Goal: Browse casually

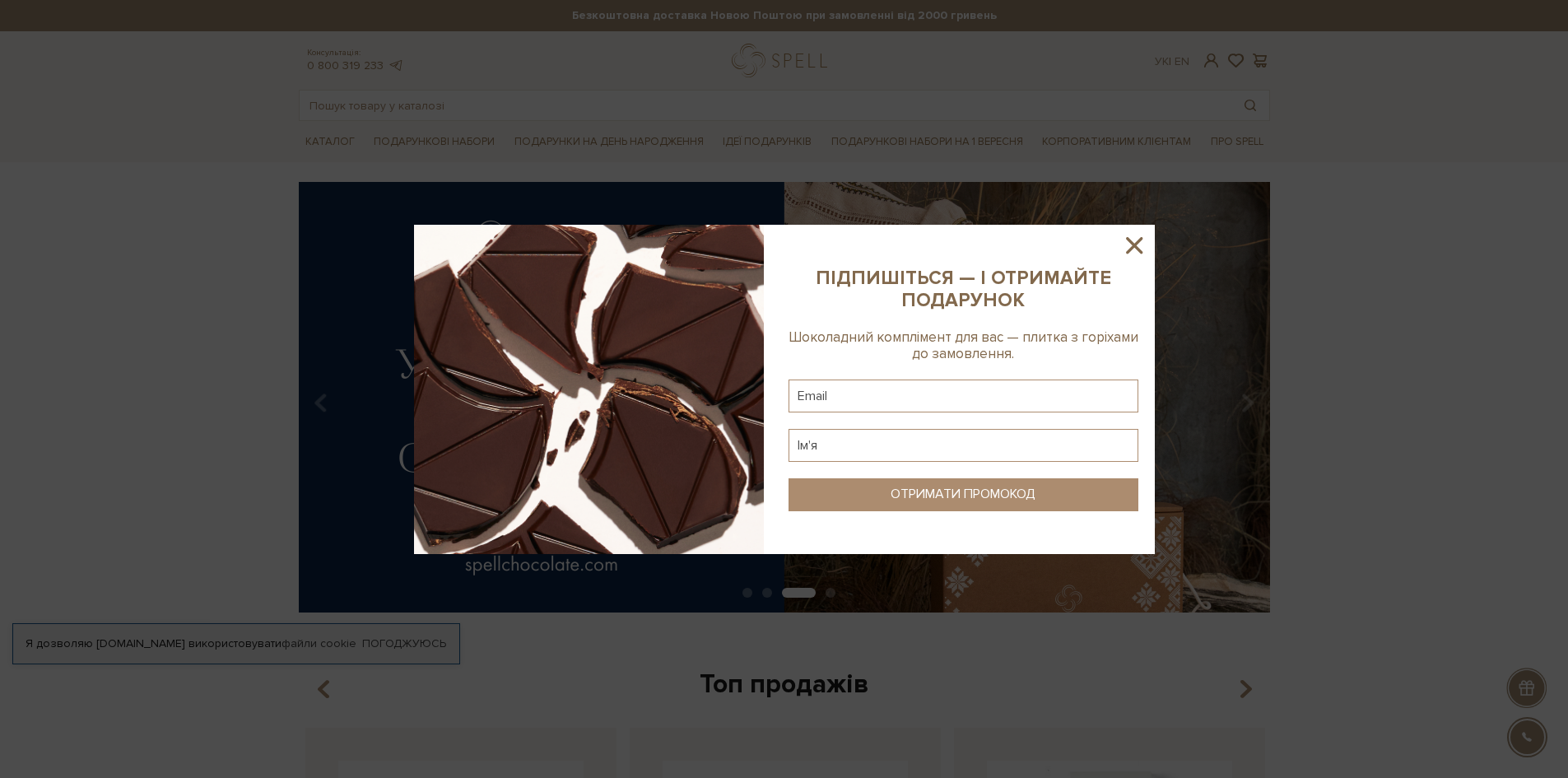
click at [1130, 254] on icon at bounding box center [1135, 245] width 28 height 28
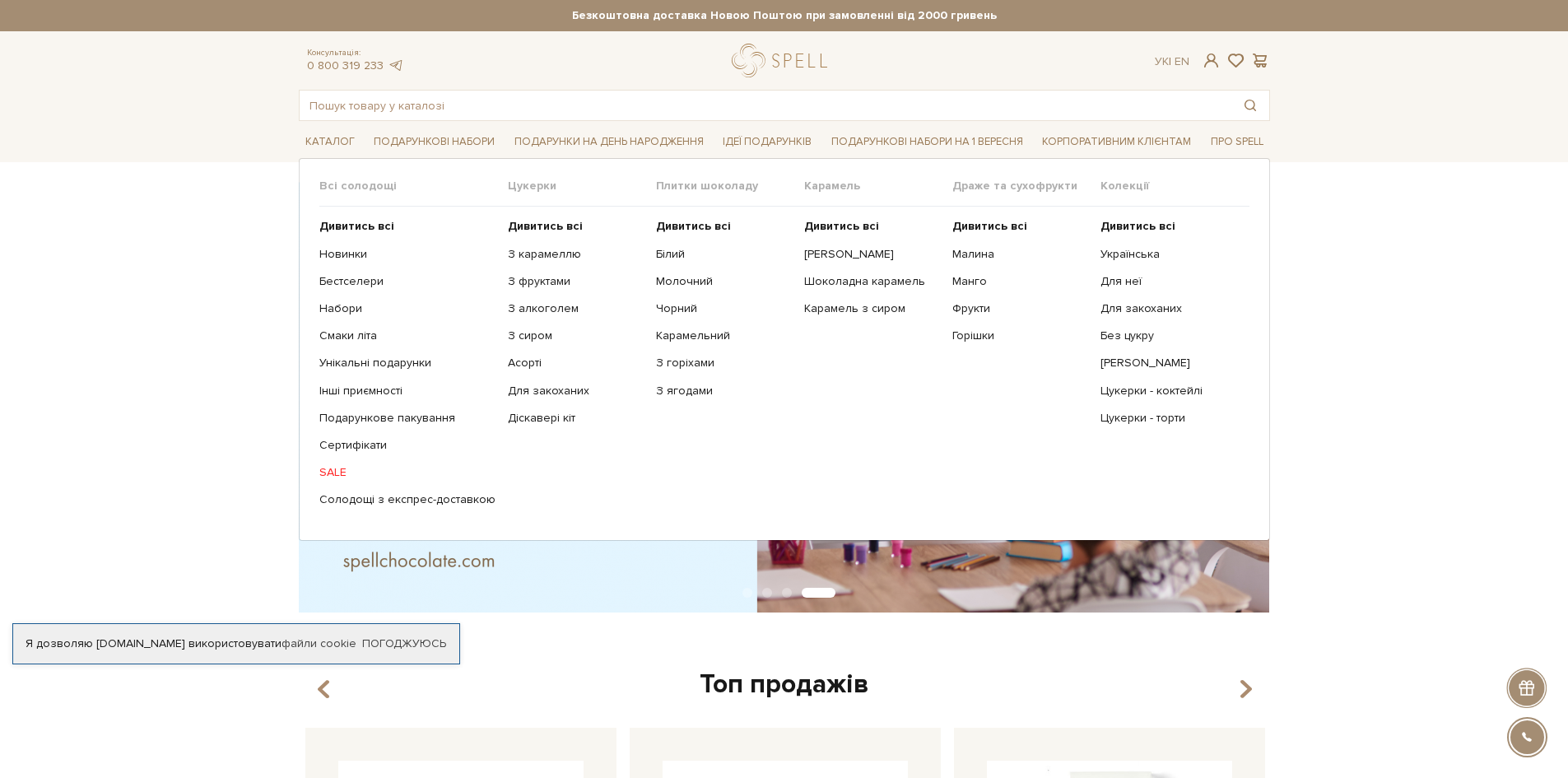
click at [333, 474] on link "SALE" at bounding box center [408, 473] width 176 height 15
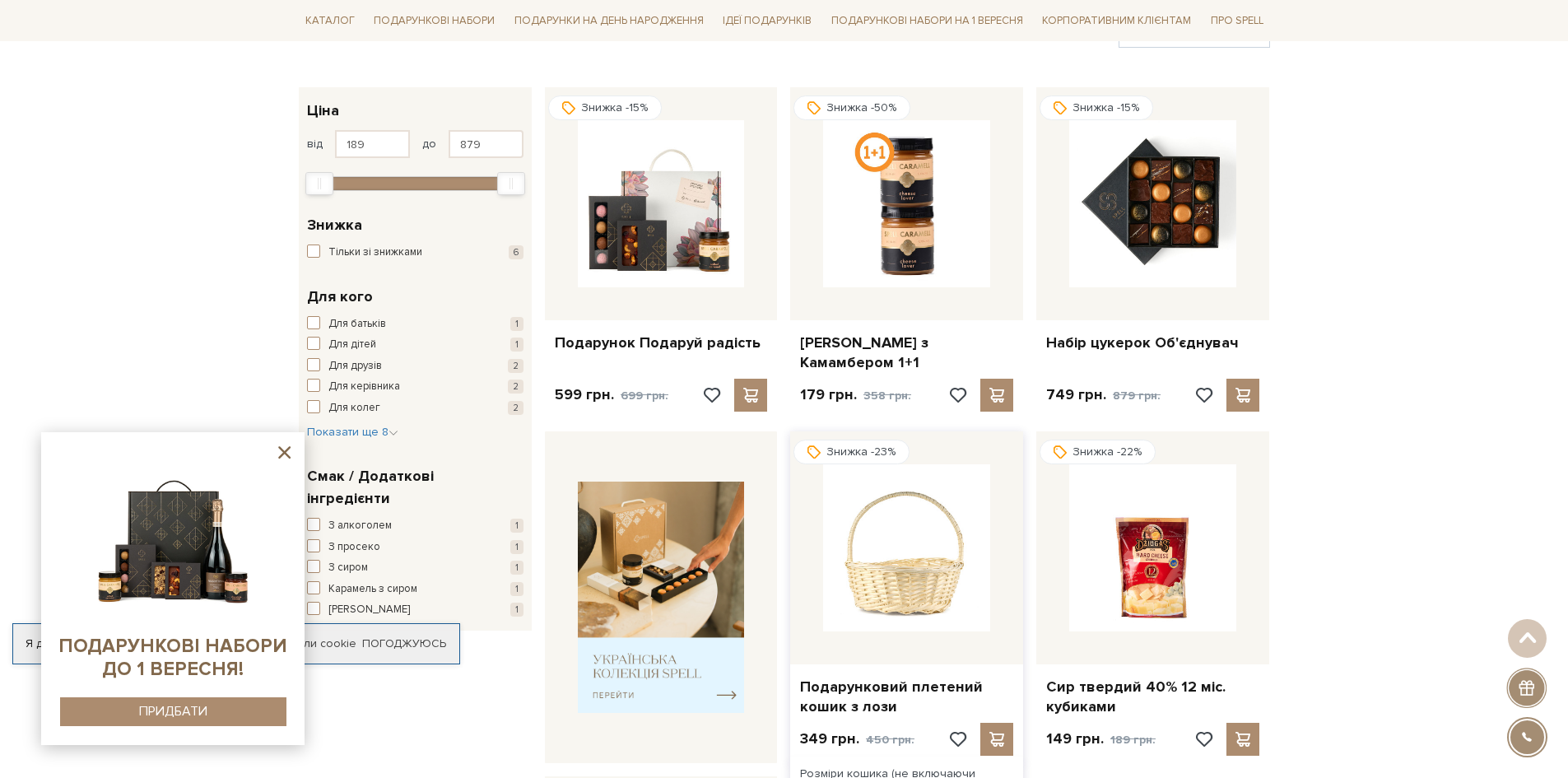
scroll to position [165, 0]
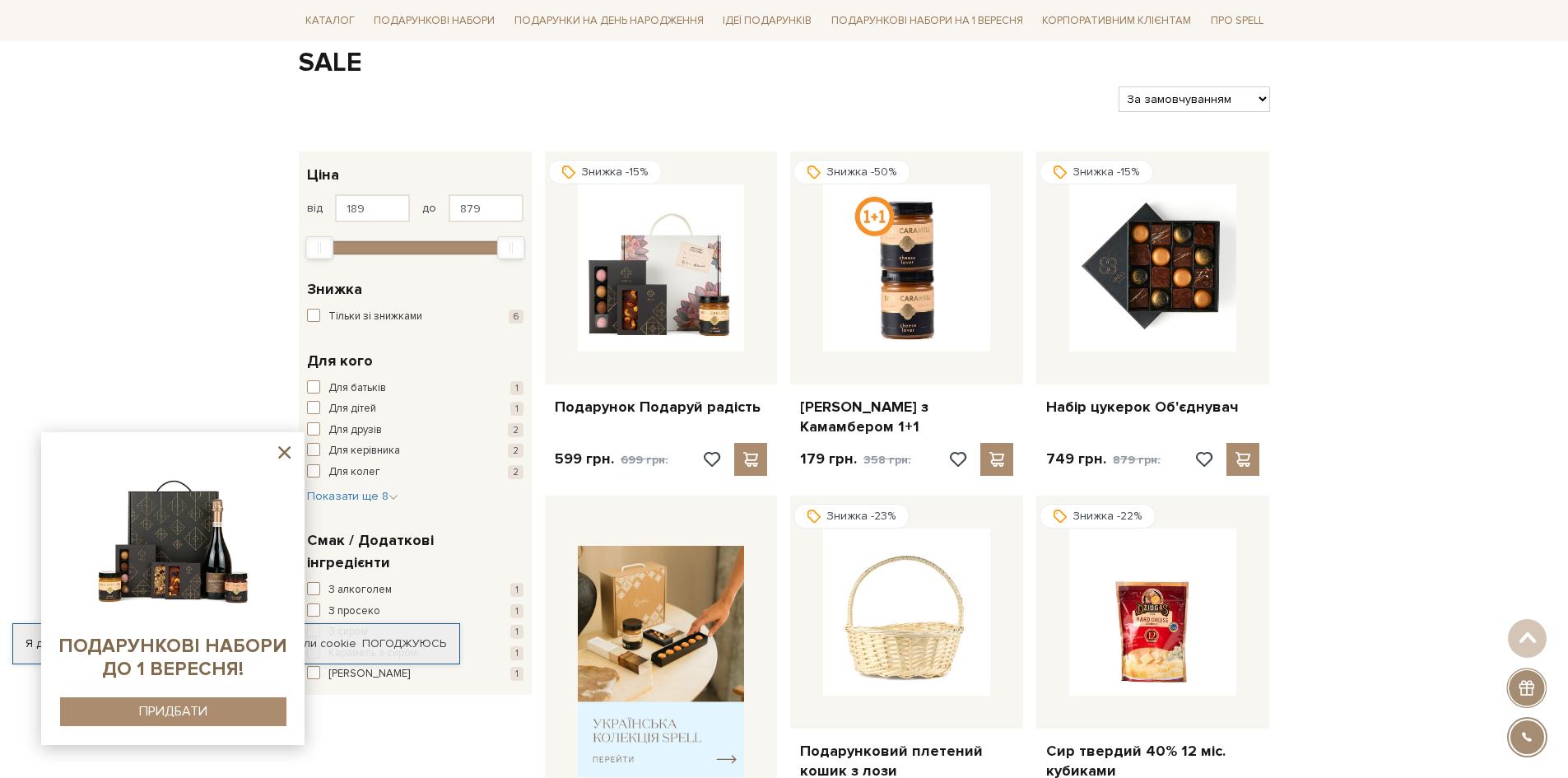
click at [281, 445] on icon at bounding box center [284, 452] width 21 height 21
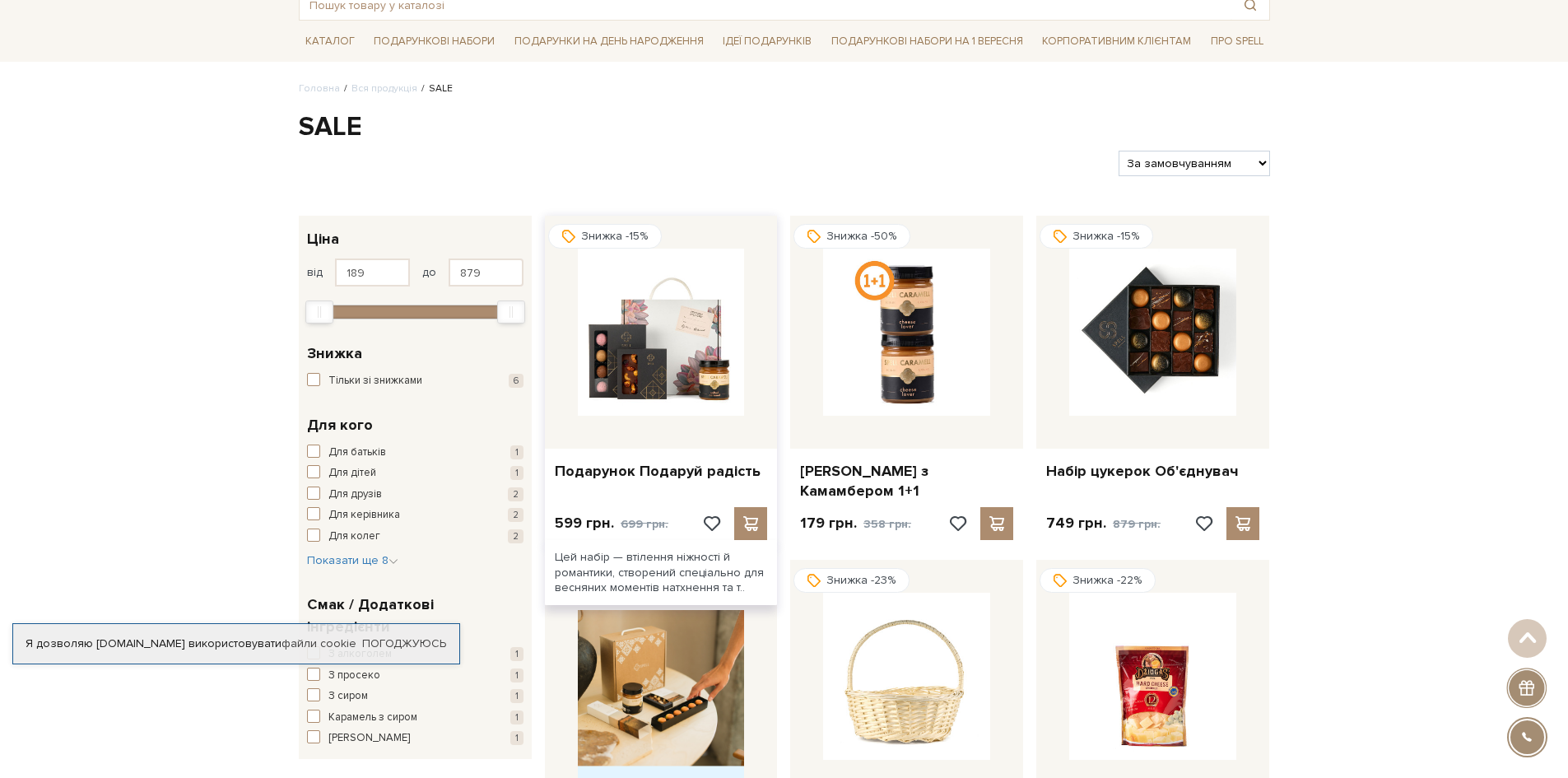
scroll to position [0, 0]
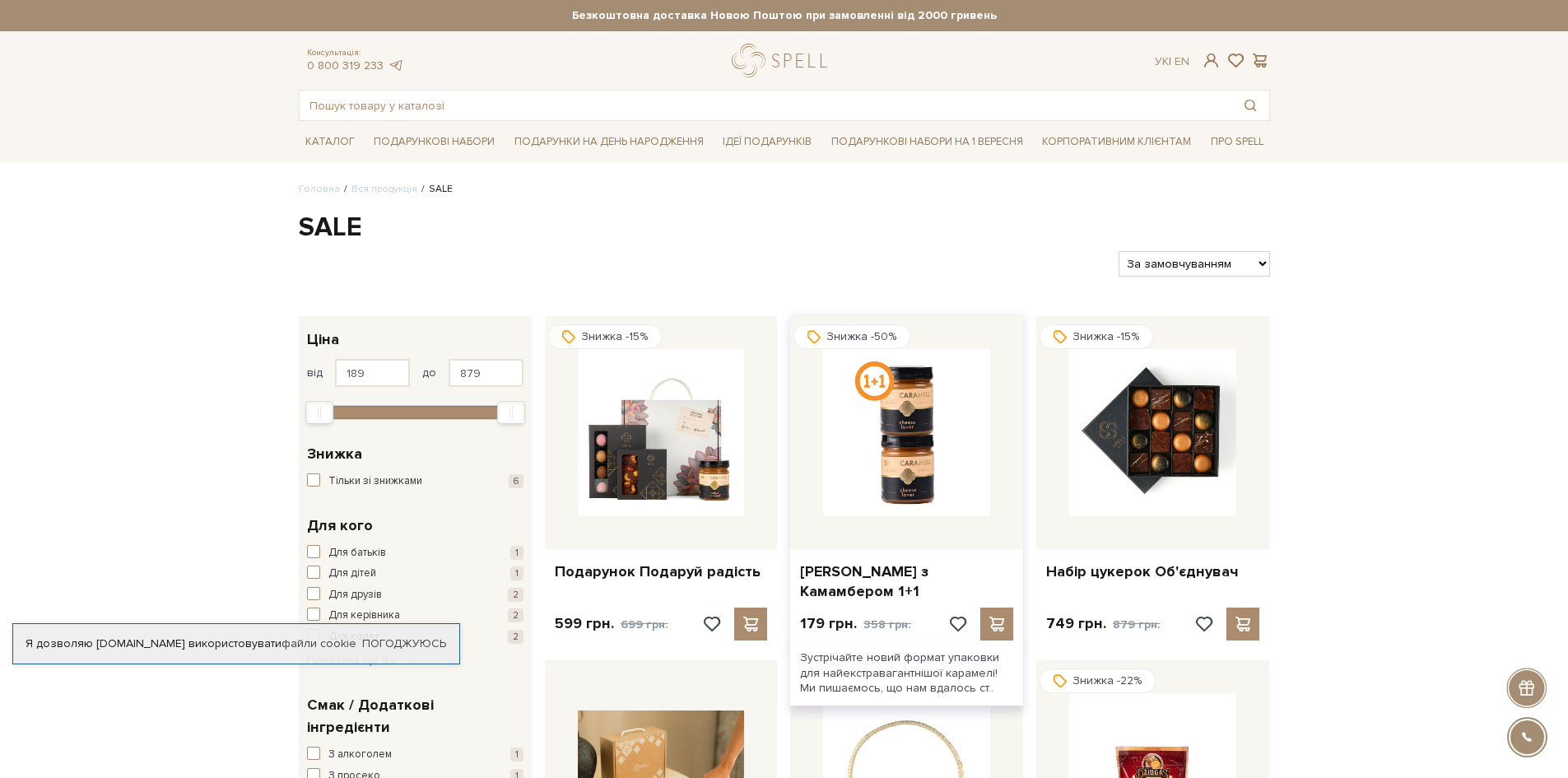
click at [930, 470] on img at bounding box center [907, 432] width 167 height 167
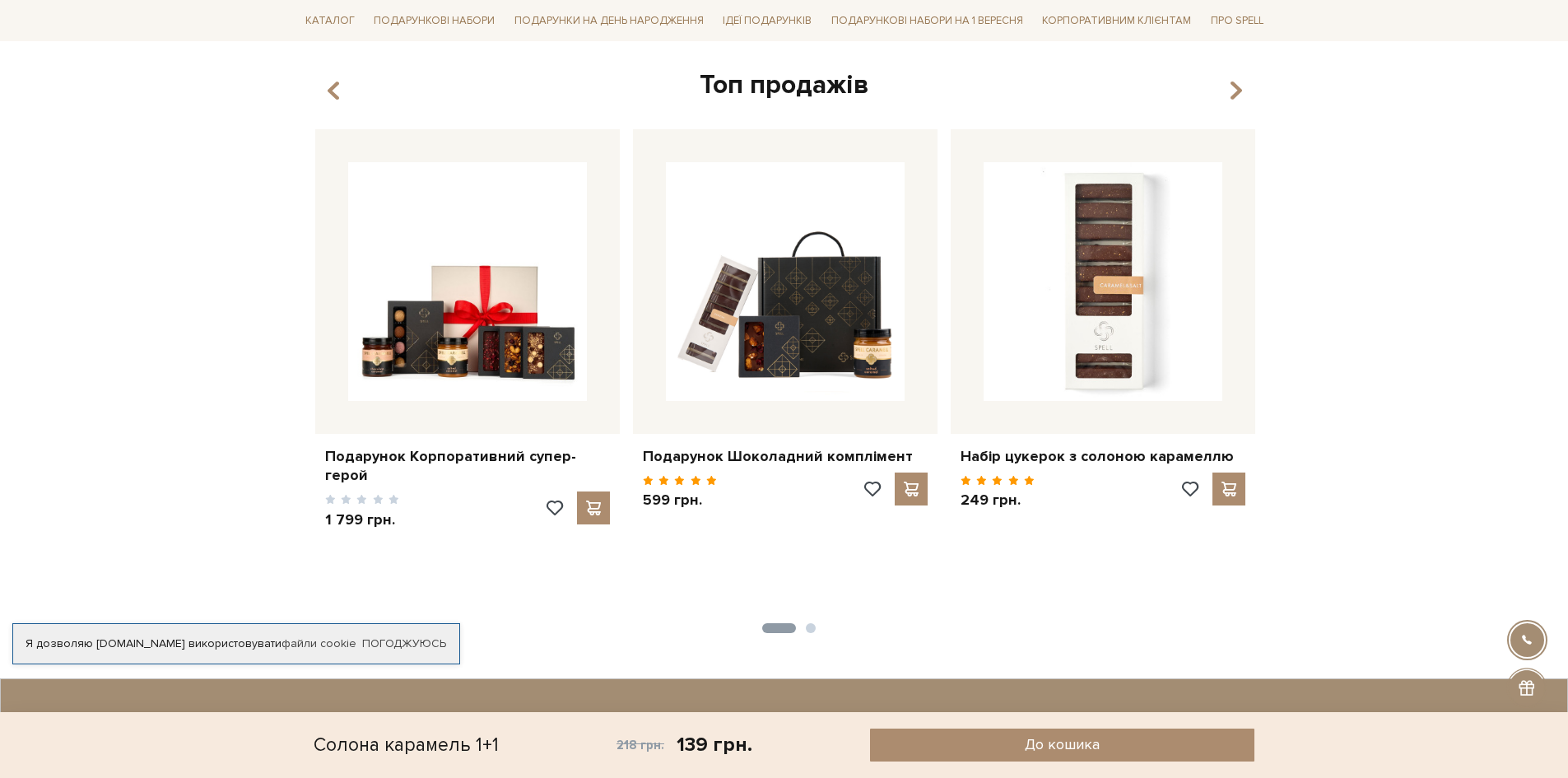
scroll to position [741, 0]
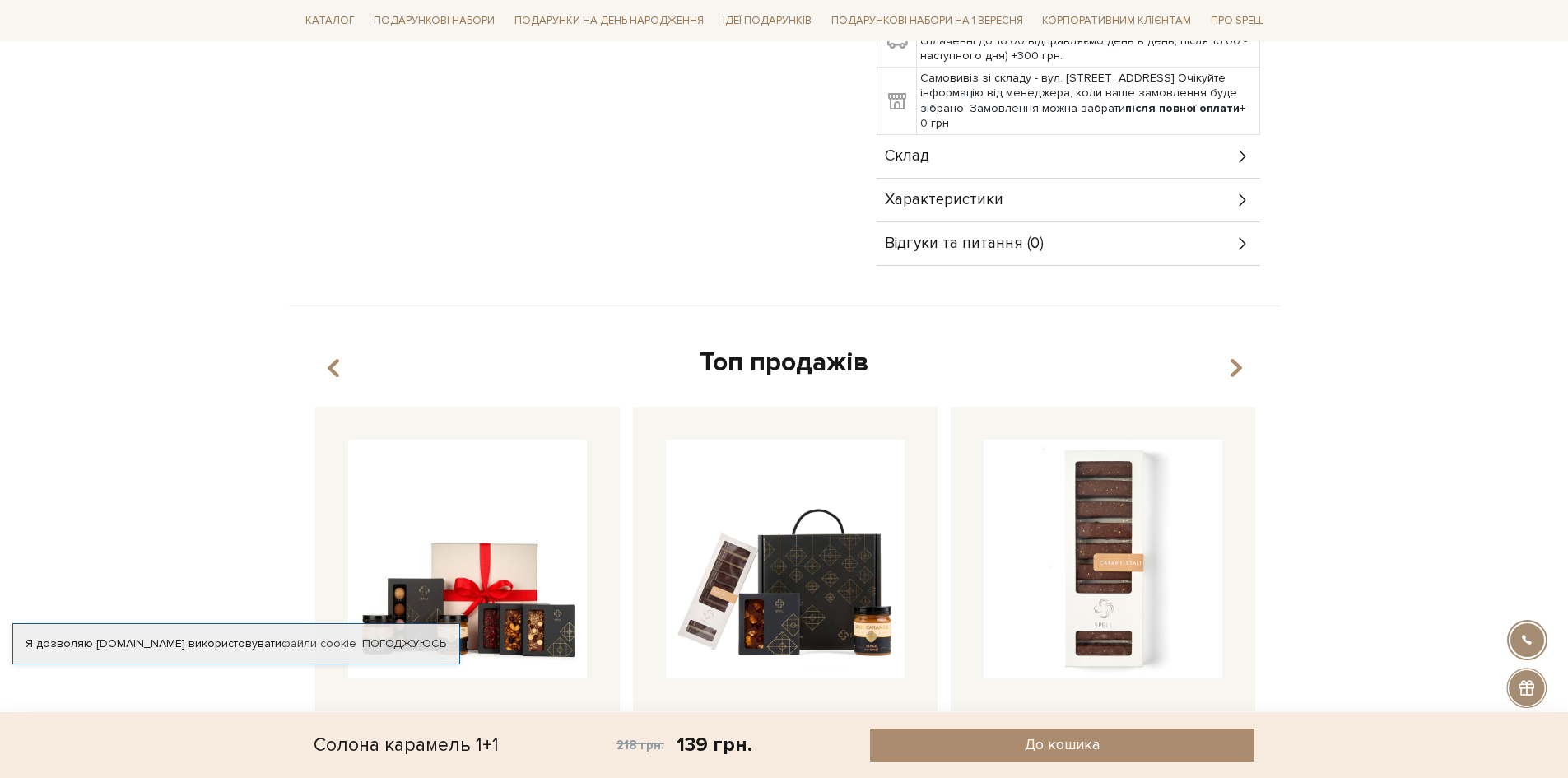
click at [1234, 148] on div "Склад" at bounding box center [1069, 156] width 384 height 43
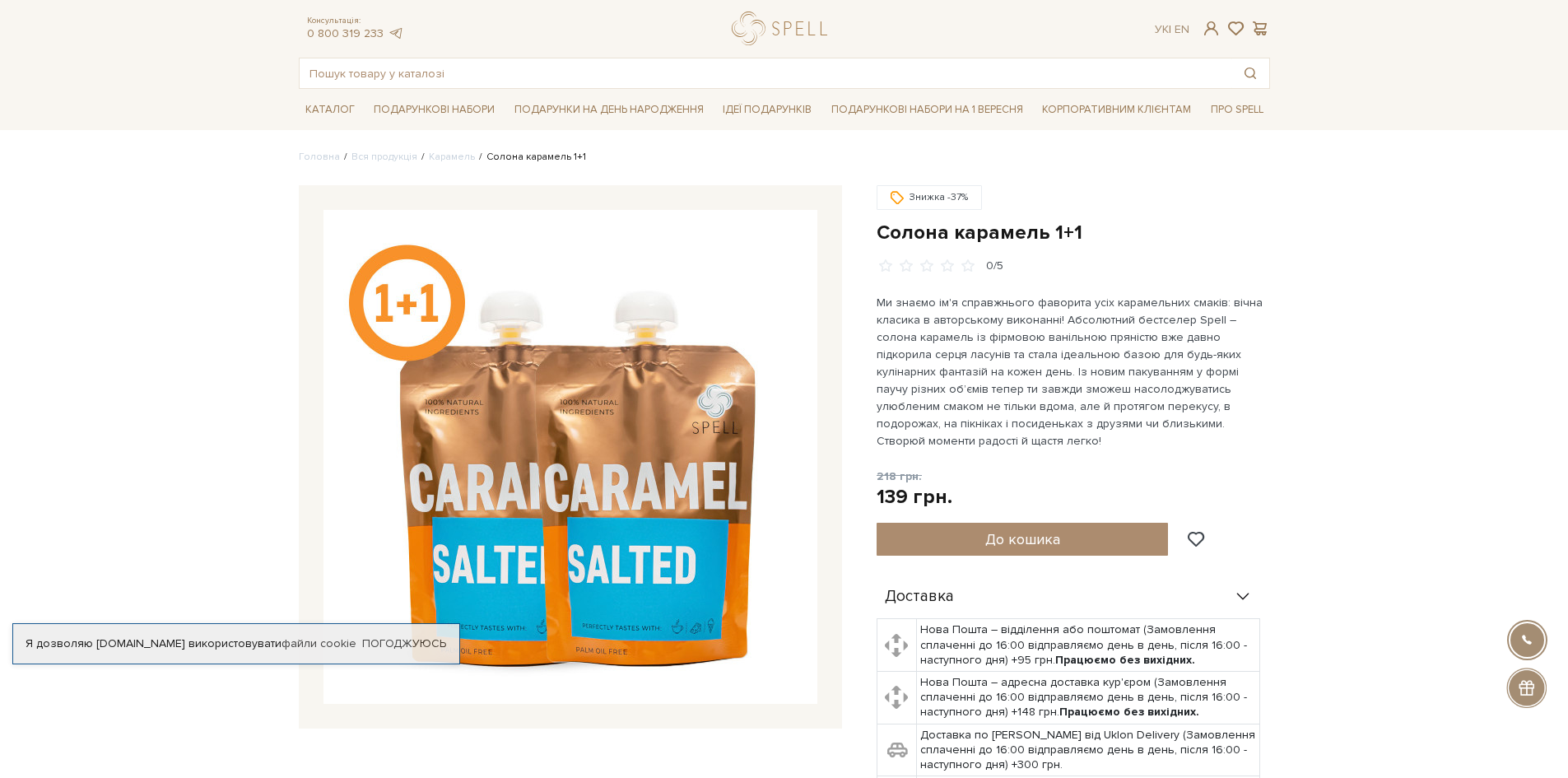
scroll to position [0, 0]
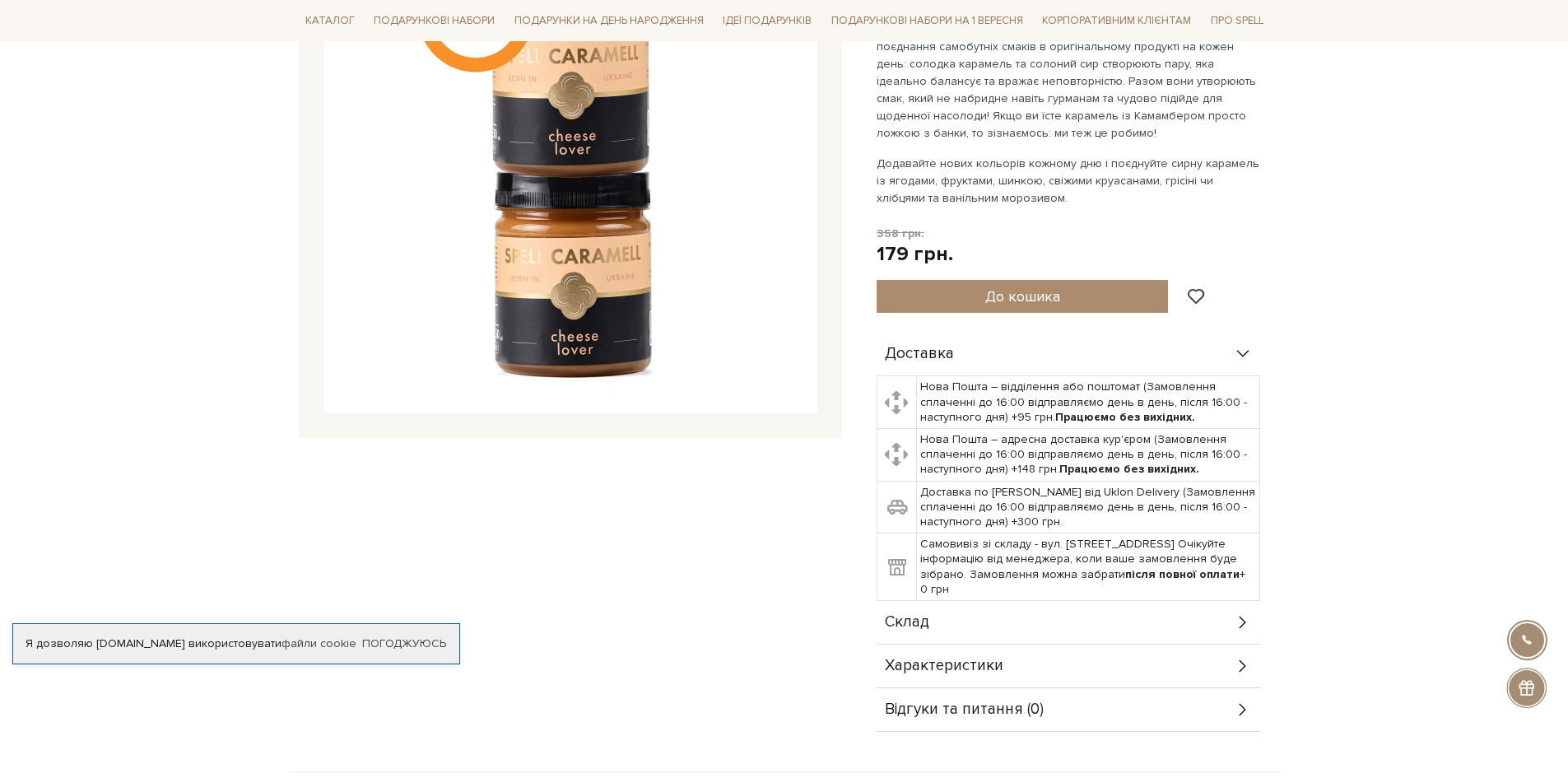
scroll to position [329, 0]
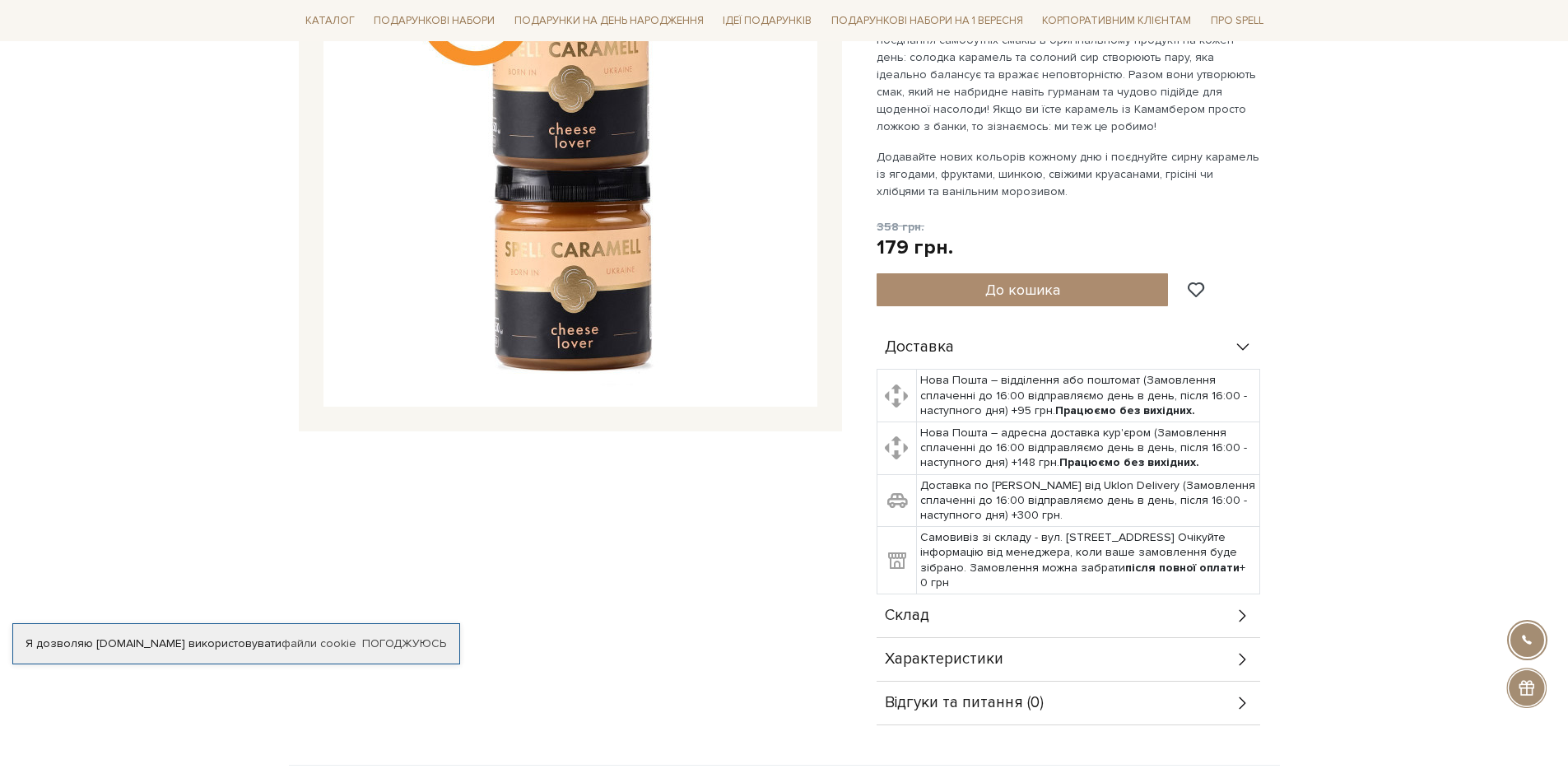
click at [1077, 613] on div "Склад" at bounding box center [1069, 616] width 384 height 43
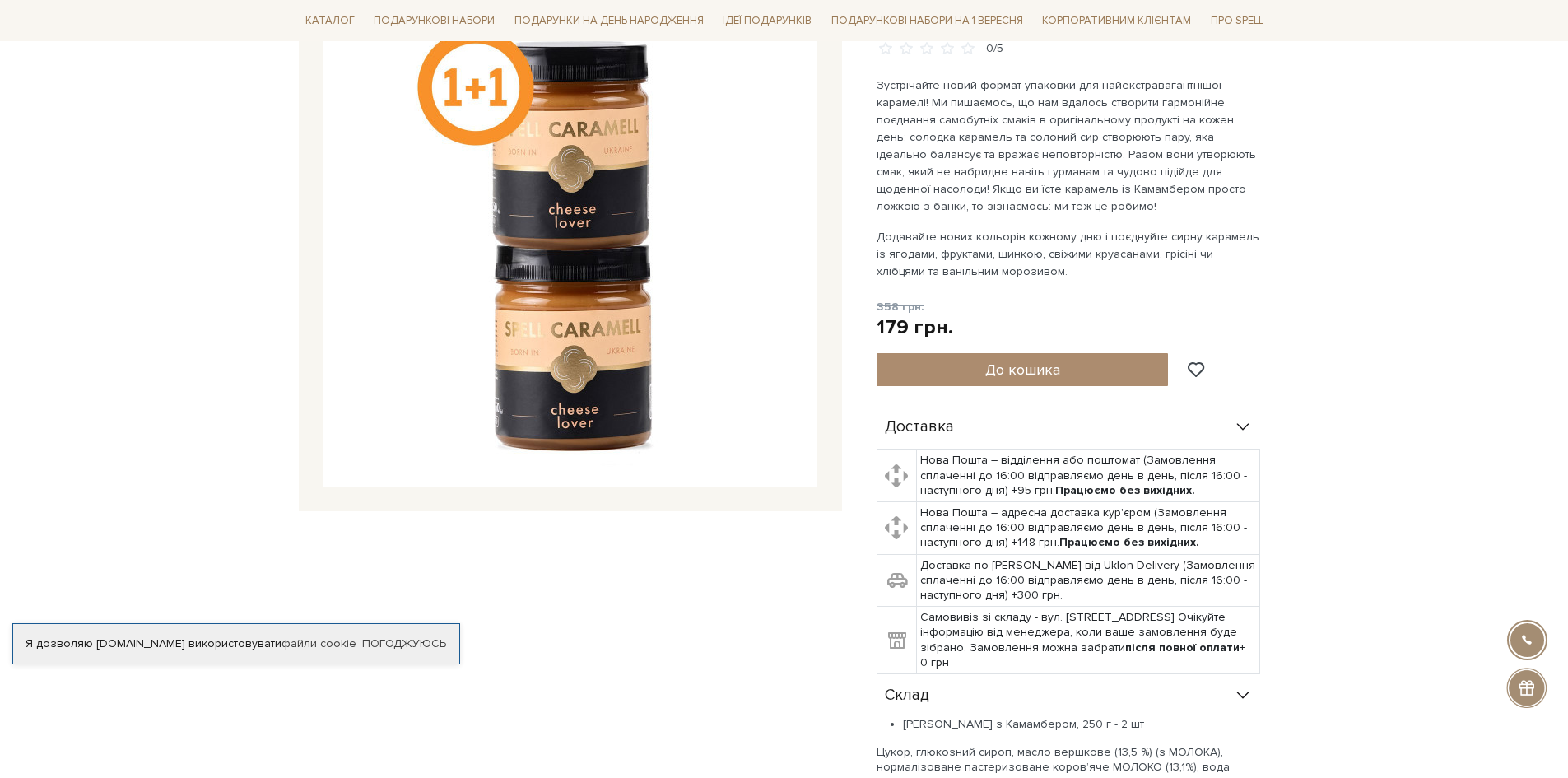
scroll to position [247, 0]
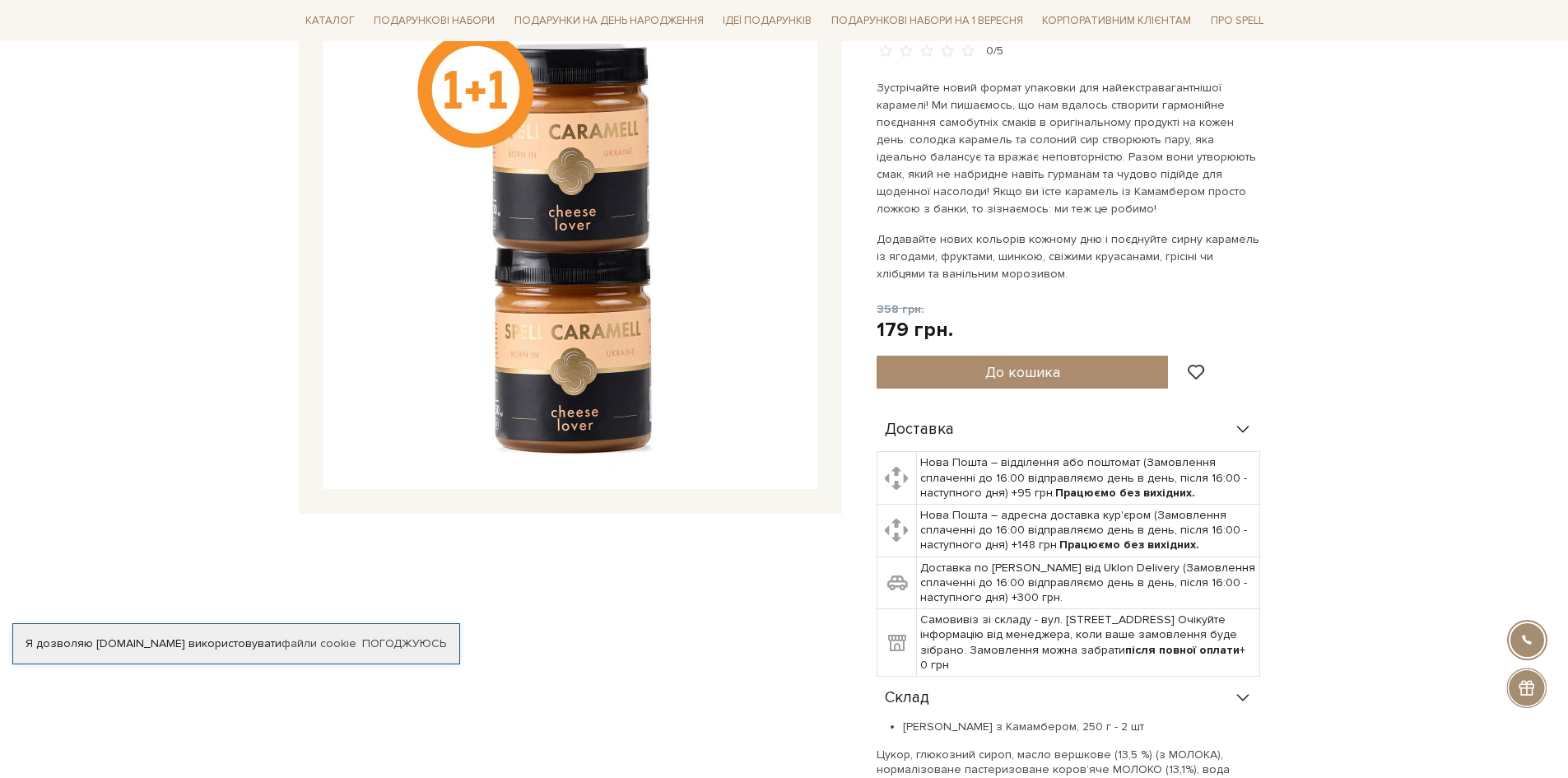
click at [525, 382] on img at bounding box center [571, 242] width 494 height 494
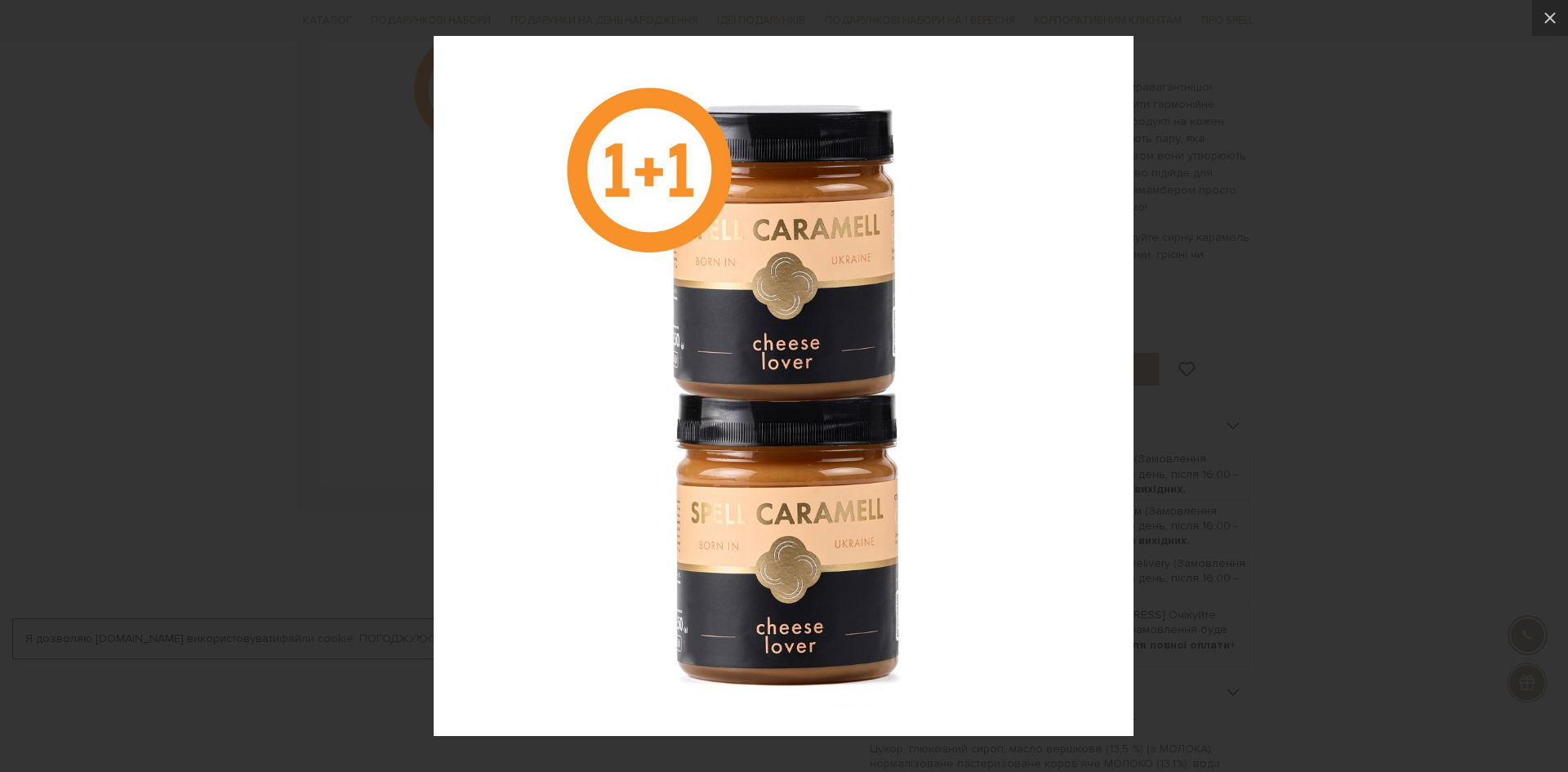
click at [1348, 488] on div at bounding box center [784, 386] width 1568 height 772
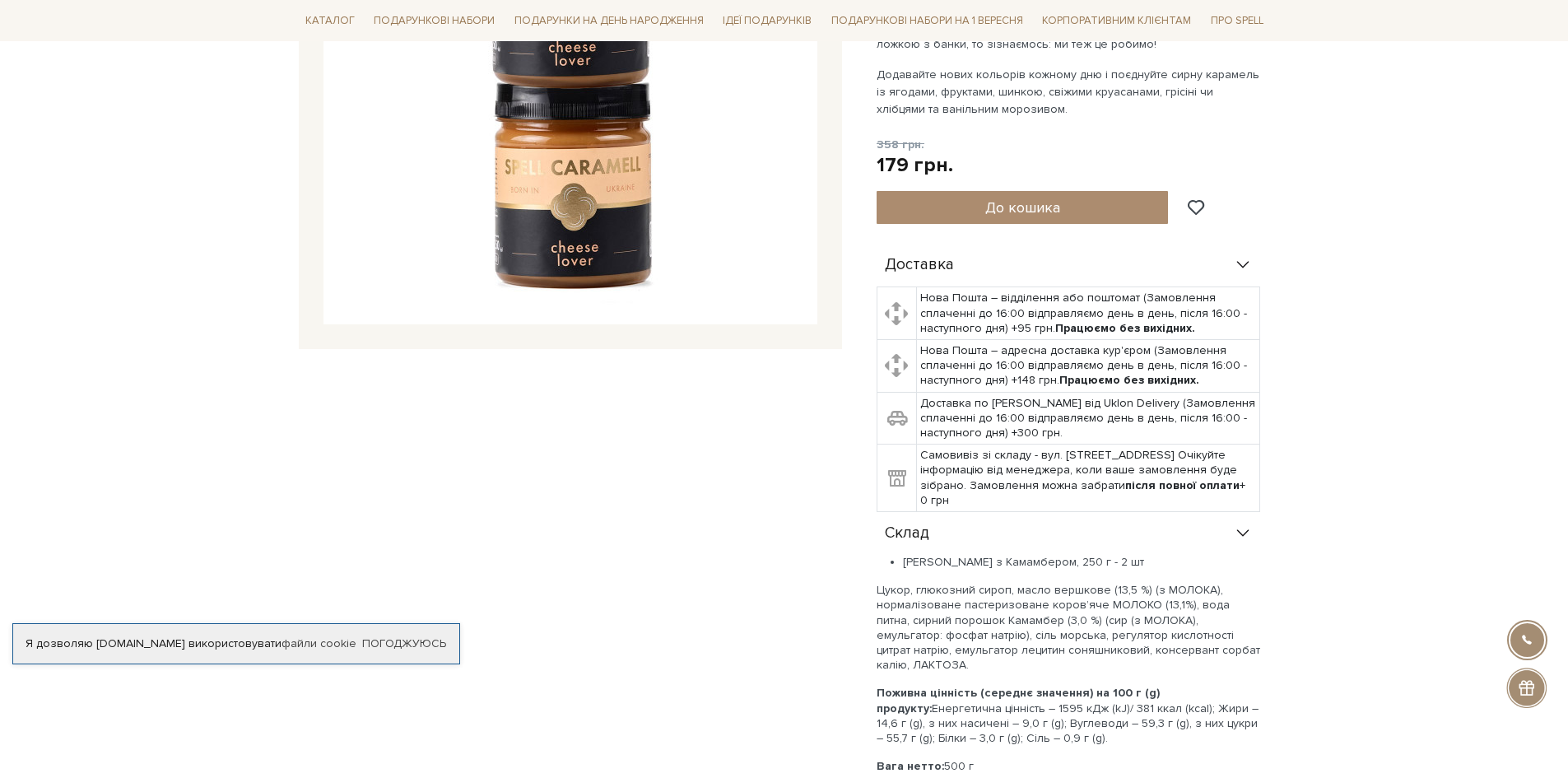
scroll to position [0, 0]
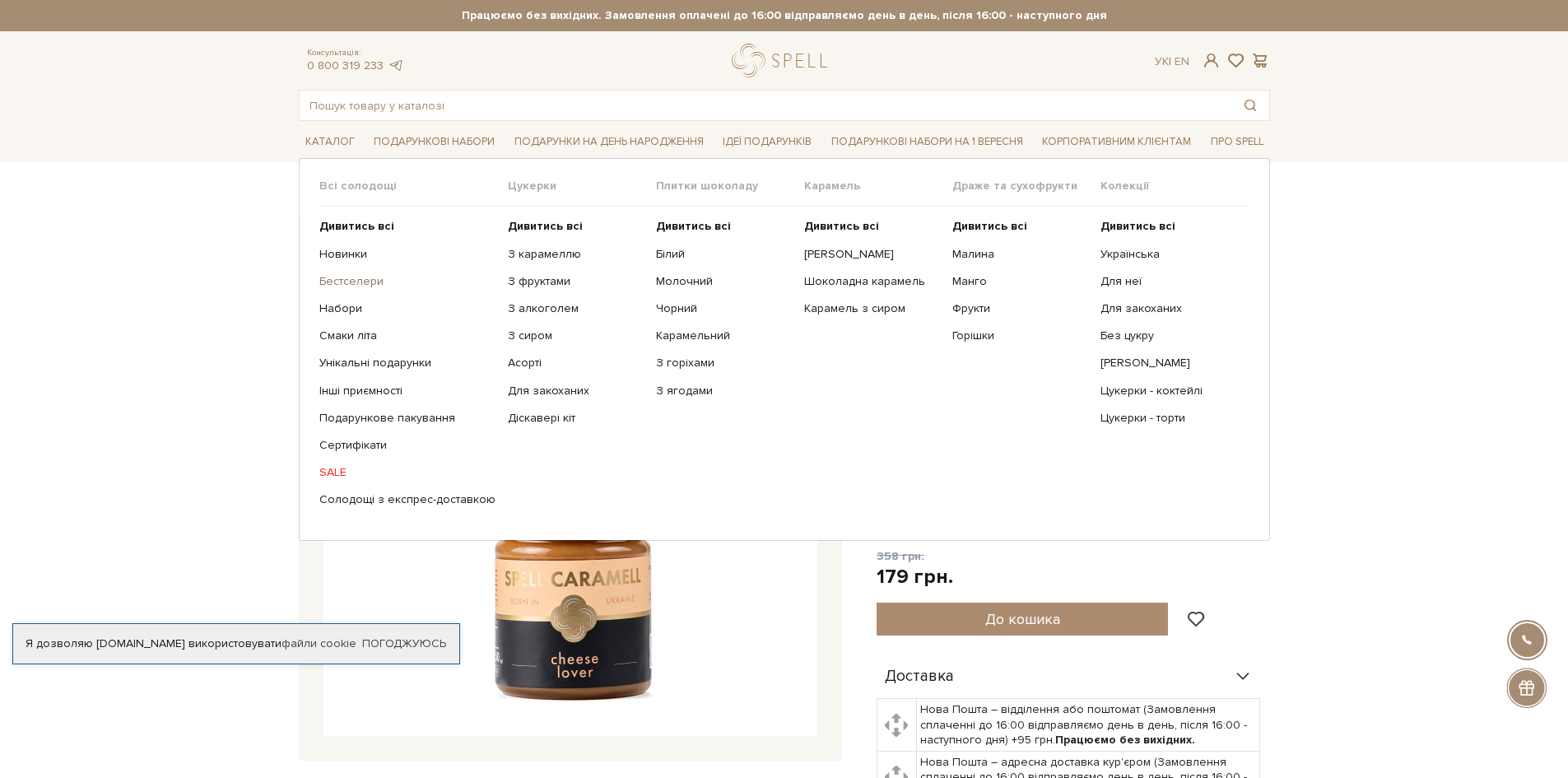
click at [338, 282] on link "Бестселери" at bounding box center [408, 282] width 176 height 15
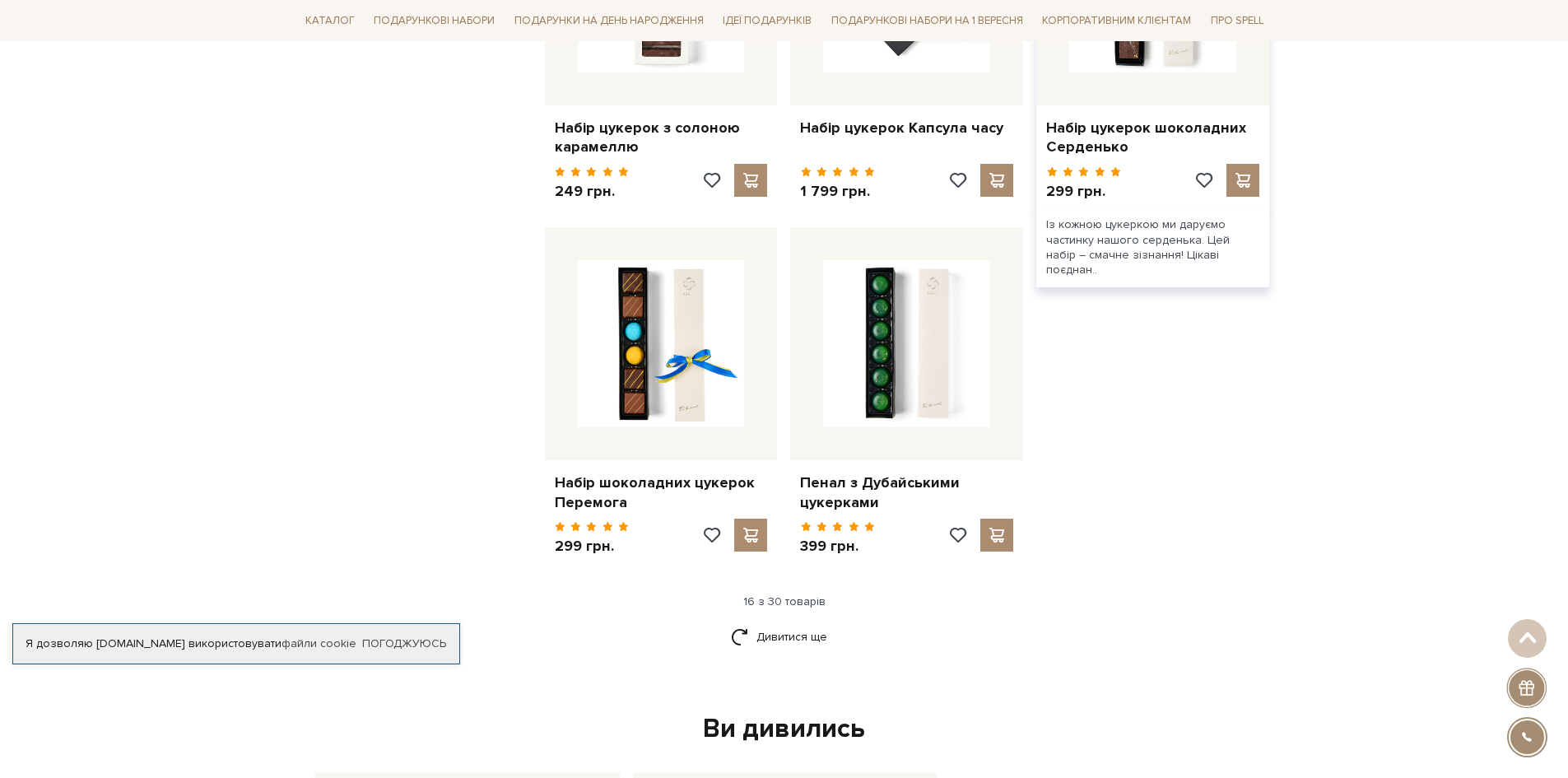
scroll to position [1893, 0]
